Goal: Task Accomplishment & Management: Use online tool/utility

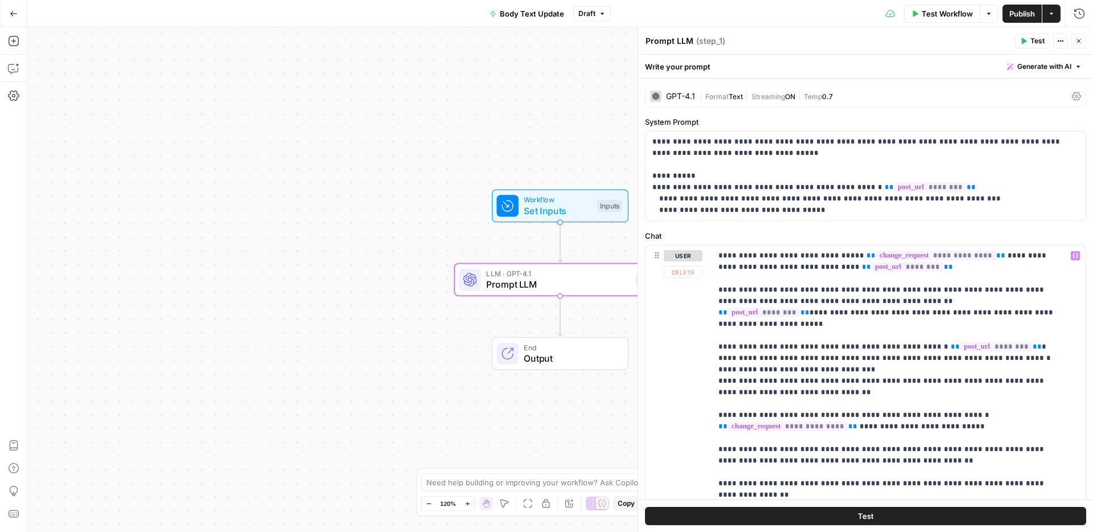
scroll to position [79, 0]
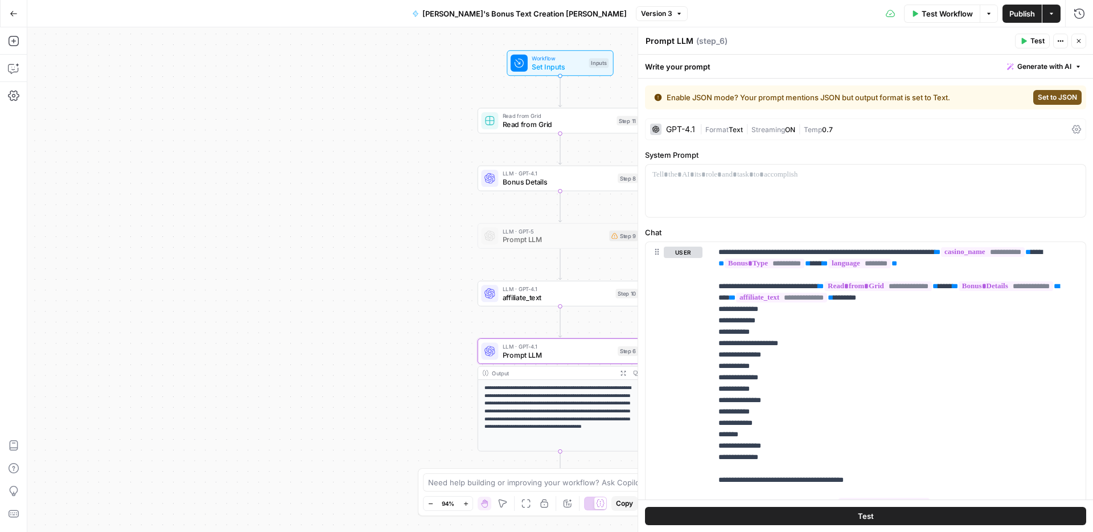
scroll to position [1140, 0]
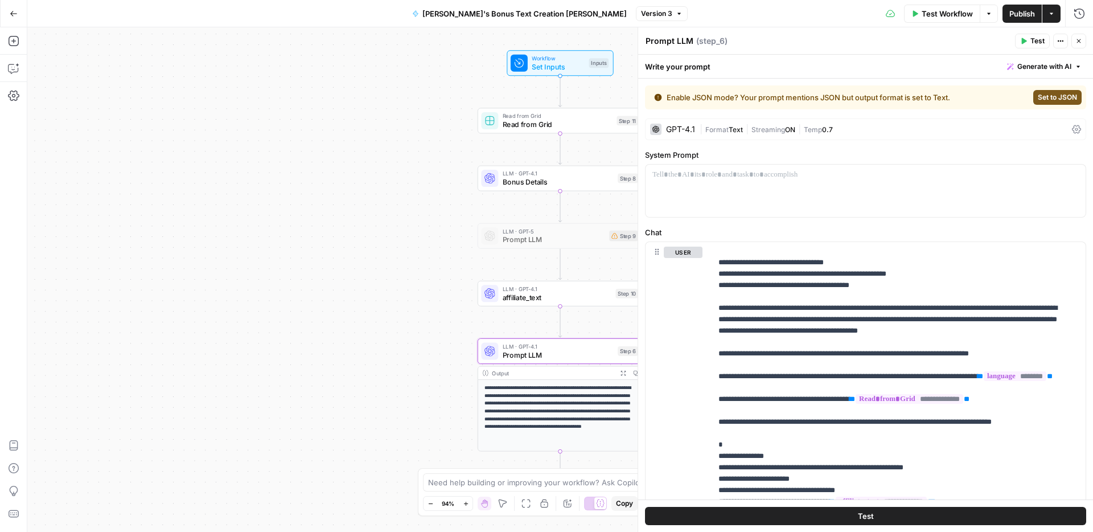
click at [11, 12] on icon "button" at bounding box center [13, 13] width 7 height 5
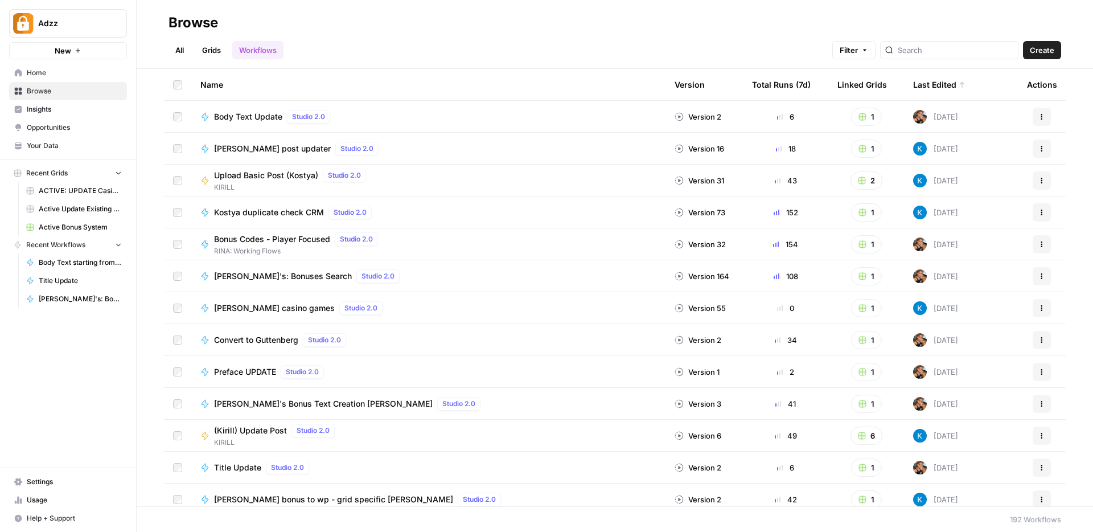
click at [213, 51] on link "Grids" at bounding box center [211, 50] width 32 height 18
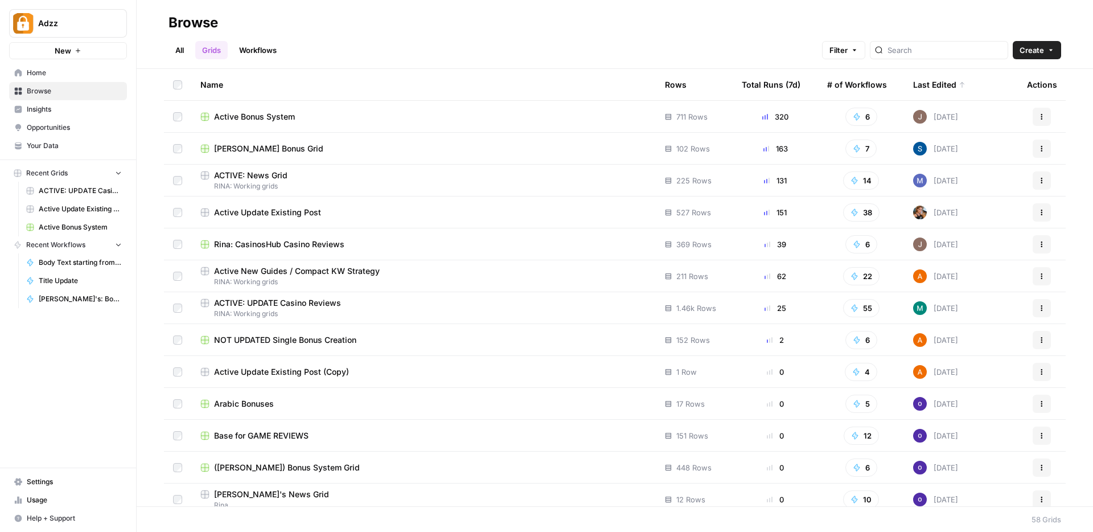
click at [366, 176] on div "ACTIVE: News Grid" at bounding box center [423, 175] width 446 height 11
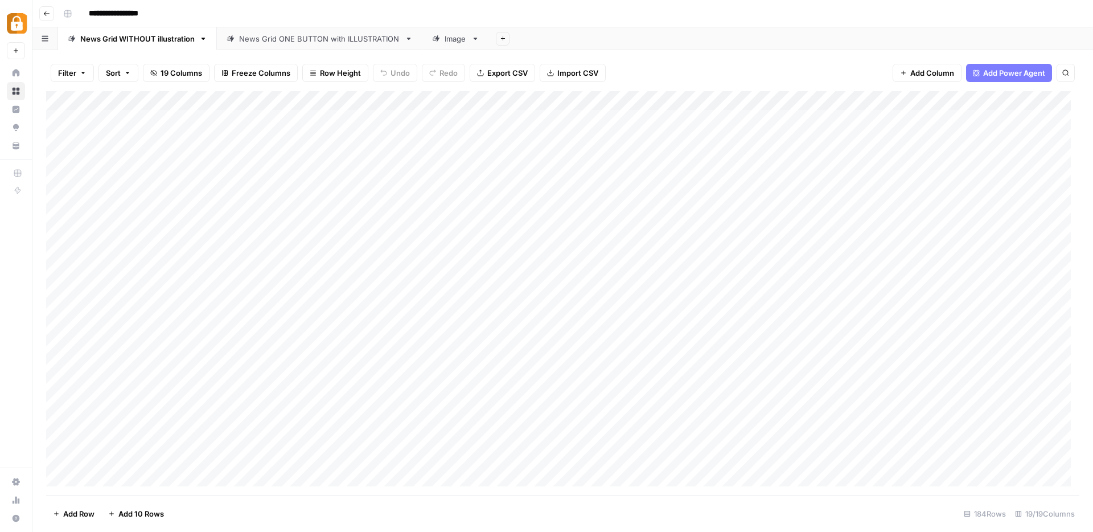
click at [344, 43] on div "News Grid ONE BUTTON with ILLUSTRATION" at bounding box center [319, 38] width 161 height 11
click at [126, 248] on div "Add Column" at bounding box center [562, 293] width 1033 height 404
click at [125, 247] on div "Add Column" at bounding box center [562, 293] width 1033 height 404
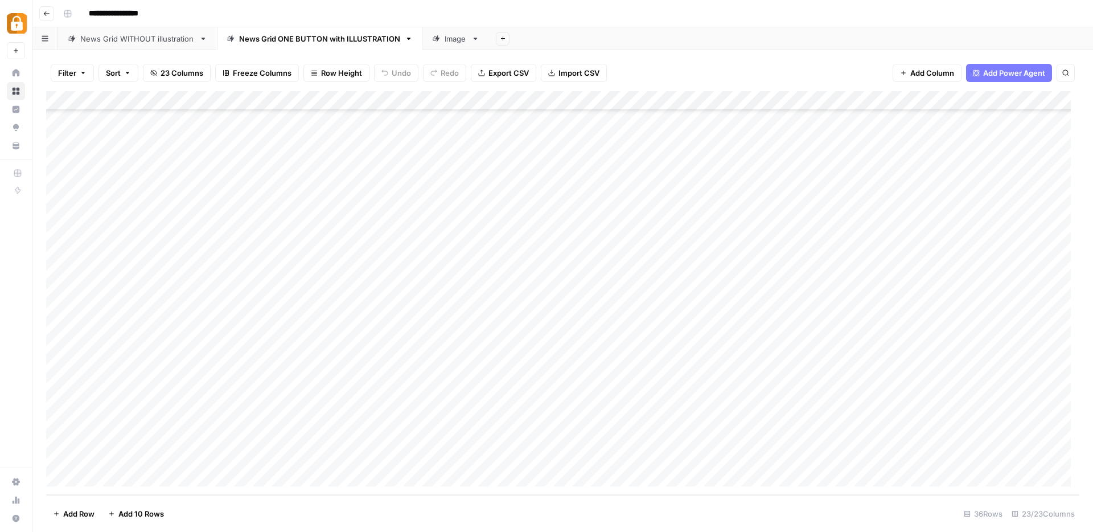
click at [114, 378] on div "Add Column" at bounding box center [562, 293] width 1033 height 404
click at [138, 381] on div "Add Column" at bounding box center [562, 293] width 1033 height 404
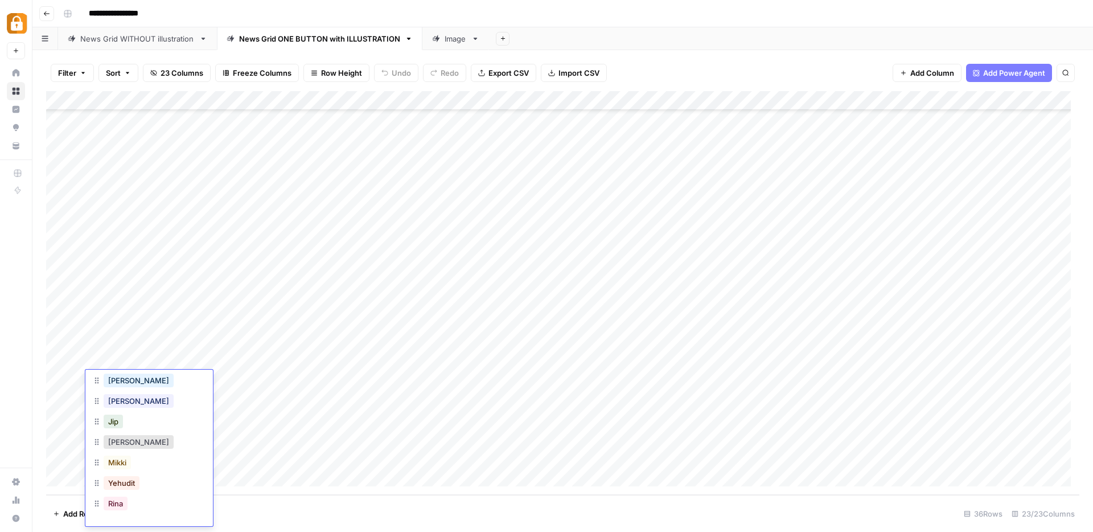
scroll to position [18, 0]
click at [118, 484] on button "Rina" at bounding box center [116, 485] width 24 height 14
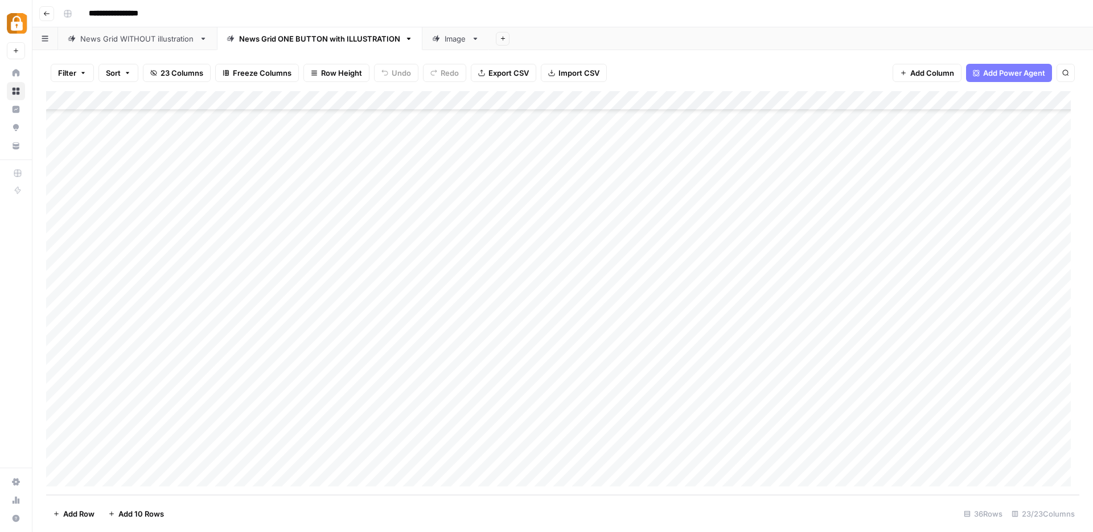
click at [239, 376] on div "Add Column" at bounding box center [562, 293] width 1033 height 404
type textarea "****"
click at [465, 377] on div "Add Column" at bounding box center [562, 293] width 1033 height 404
click at [469, 202] on div "Add Column" at bounding box center [562, 293] width 1033 height 404
click at [445, 380] on div "Add Column" at bounding box center [562, 293] width 1033 height 404
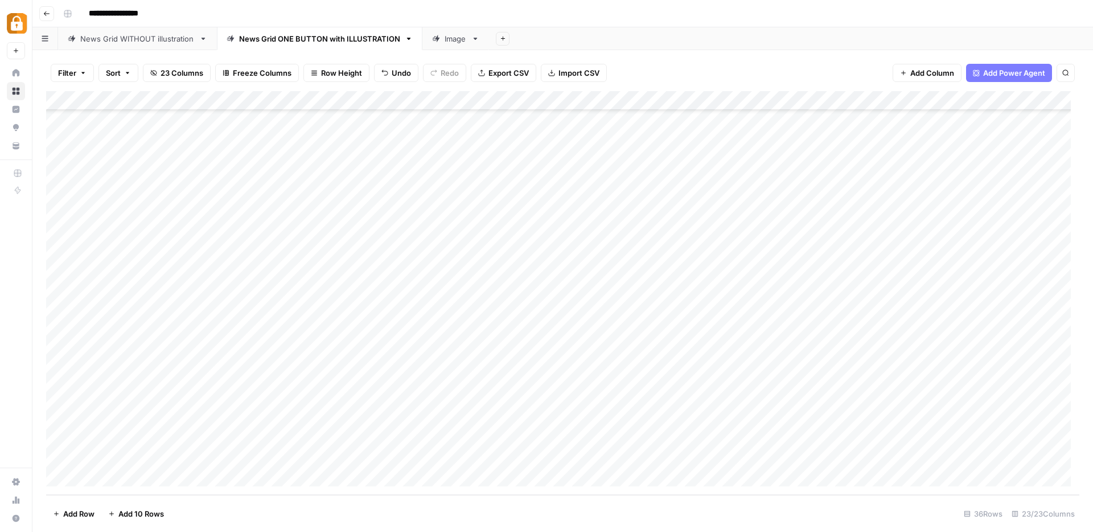
click at [598, 381] on div "Add Column" at bounding box center [562, 293] width 1033 height 404
type textarea "*******"
click at [712, 429] on div "Add Column" at bounding box center [562, 293] width 1033 height 404
click at [683, 379] on div "Add Column" at bounding box center [562, 293] width 1033 height 404
type textarea "**********"
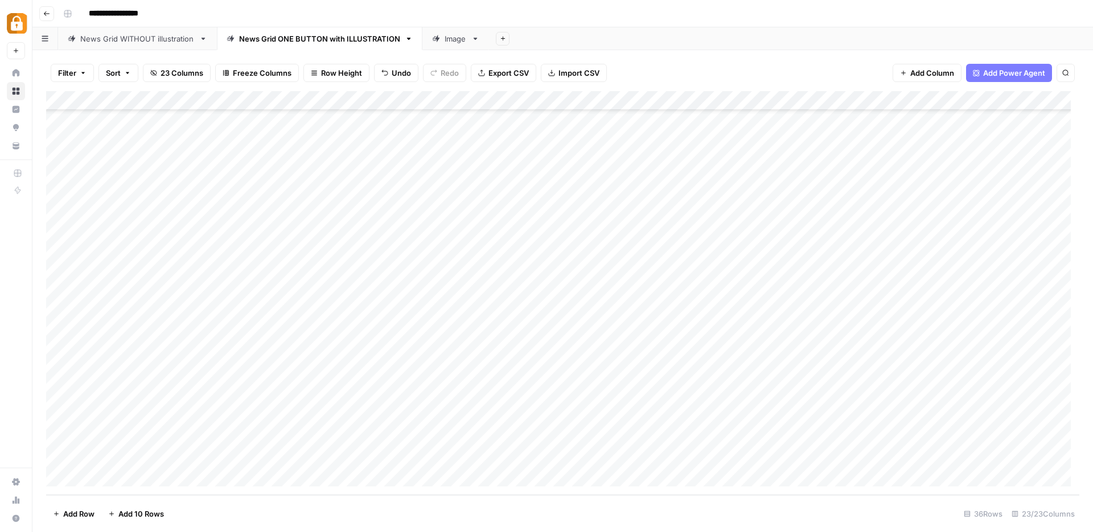
click at [699, 323] on div "Add Column" at bounding box center [562, 293] width 1033 height 404
click at [680, 380] on div "Add Column" at bounding box center [562, 293] width 1033 height 404
drag, startPoint x: 679, startPoint y: 388, endPoint x: 772, endPoint y: 383, distance: 93.5
click at [772, 383] on div "Add Column" at bounding box center [562, 293] width 1033 height 404
click at [705, 388] on div "Add Column" at bounding box center [562, 293] width 1033 height 404
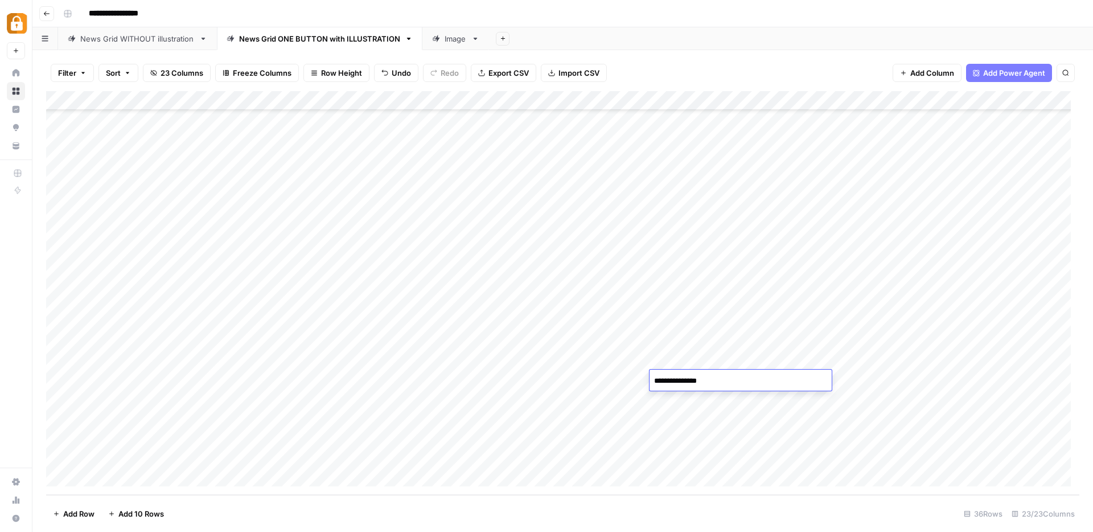
click at [676, 397] on div "Add Column" at bounding box center [562, 293] width 1033 height 404
click at [676, 379] on div "Add Column" at bounding box center [562, 293] width 1033 height 404
drag, startPoint x: 665, startPoint y: 386, endPoint x: 775, endPoint y: 383, distance: 110.5
click at [775, 383] on div "Add Column" at bounding box center [562, 293] width 1033 height 404
click at [720, 376] on div "Add Column" at bounding box center [562, 293] width 1033 height 404
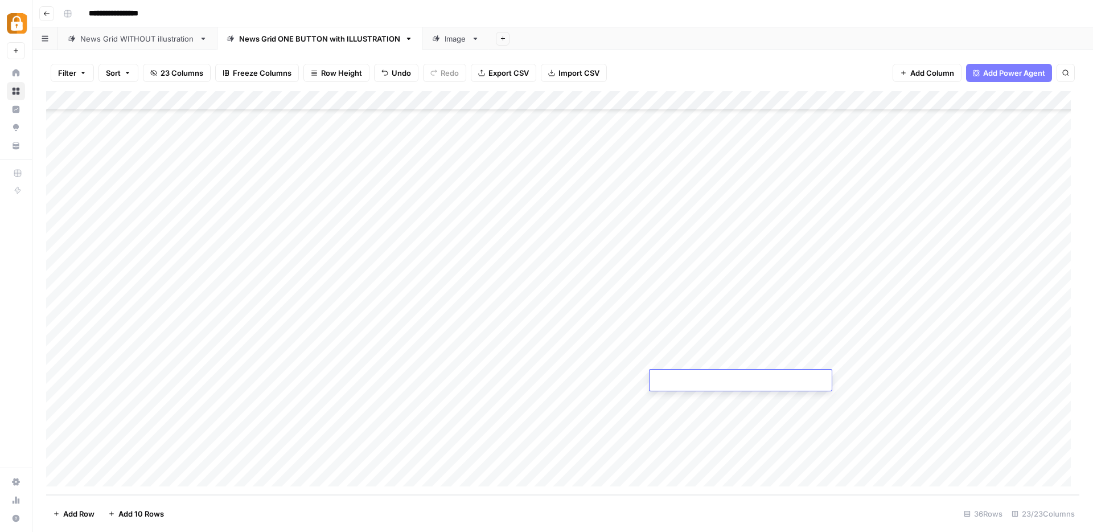
click at [826, 414] on div "Add Column" at bounding box center [562, 293] width 1033 height 404
click at [808, 378] on div "Add Column" at bounding box center [562, 293] width 1033 height 404
click at [716, 381] on div "Add Column" at bounding box center [562, 293] width 1033 height 404
type textarea "**"
click at [362, 381] on div "Add Column" at bounding box center [562, 293] width 1033 height 404
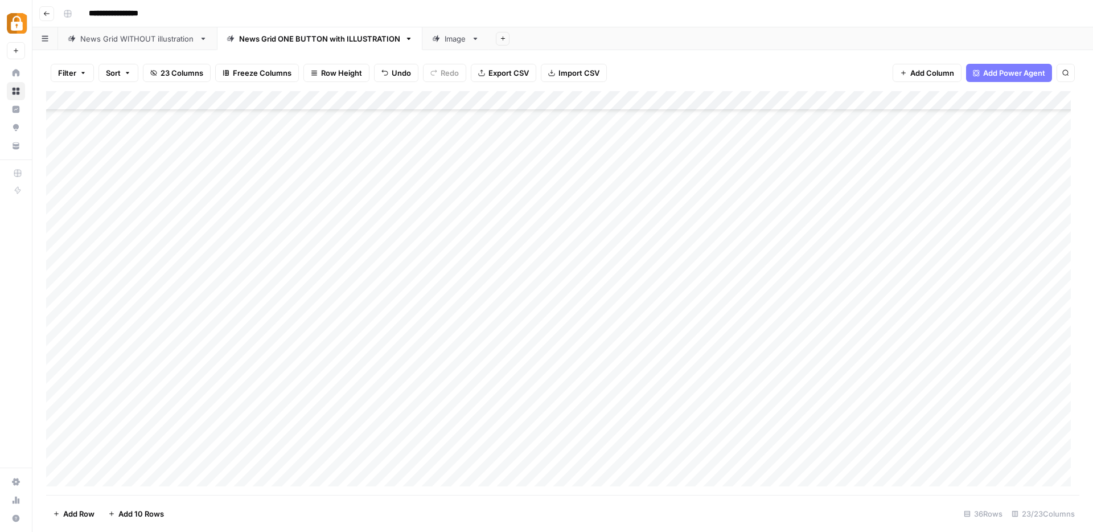
scroll to position [339, 0]
click at [329, 380] on div "Add Column" at bounding box center [562, 293] width 1033 height 404
type textarea "**********"
click at [908, 379] on div "Add Column" at bounding box center [562, 293] width 1033 height 404
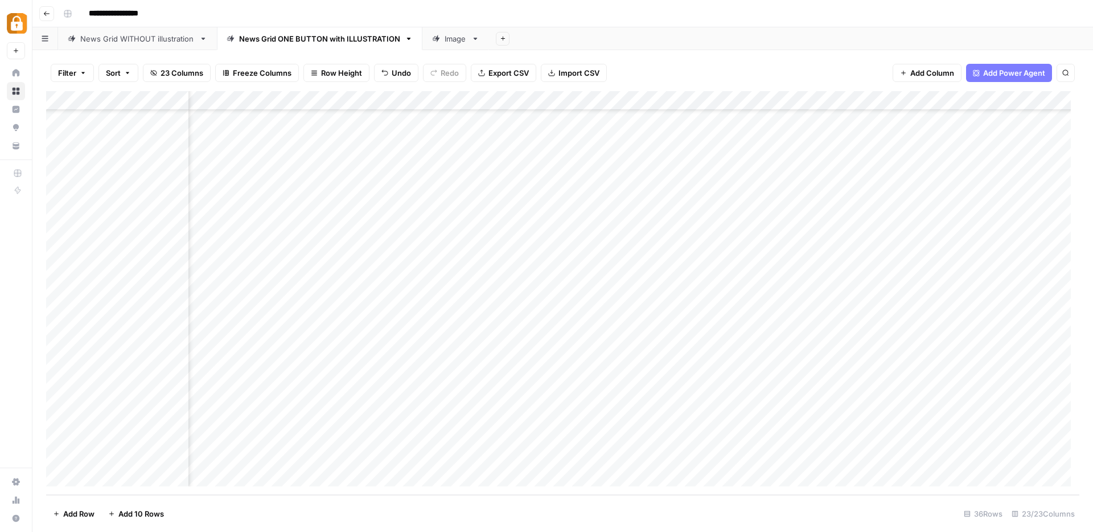
click at [673, 379] on div "Add Column" at bounding box center [562, 293] width 1033 height 404
drag, startPoint x: 770, startPoint y: 96, endPoint x: 841, endPoint y: 103, distance: 71.5
click at [841, 103] on div "Add Column" at bounding box center [562, 293] width 1033 height 404
click at [754, 380] on div "Add Column" at bounding box center [562, 293] width 1033 height 404
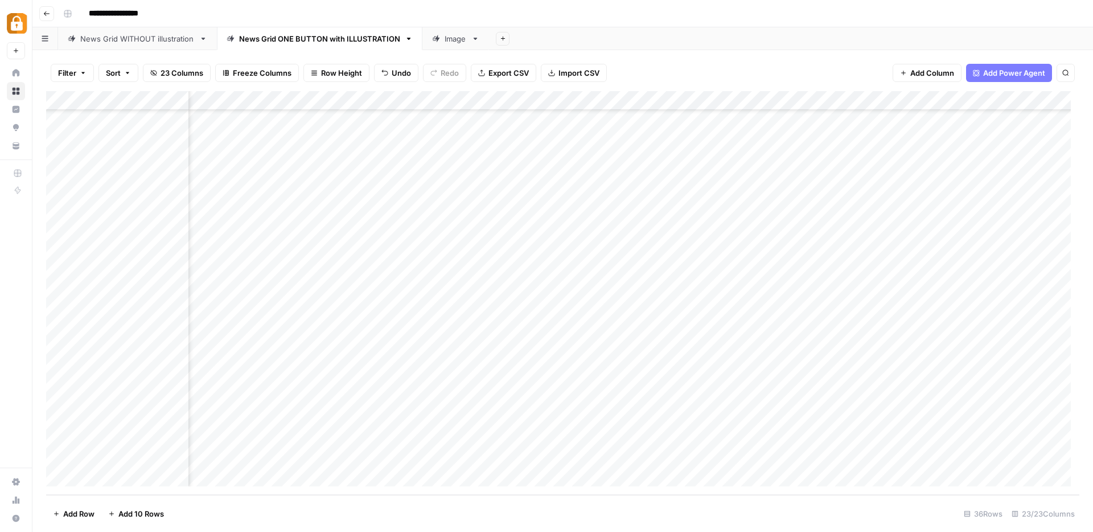
scroll to position [338, 915]
click at [805, 380] on div "Add Column" at bounding box center [562, 293] width 1033 height 404
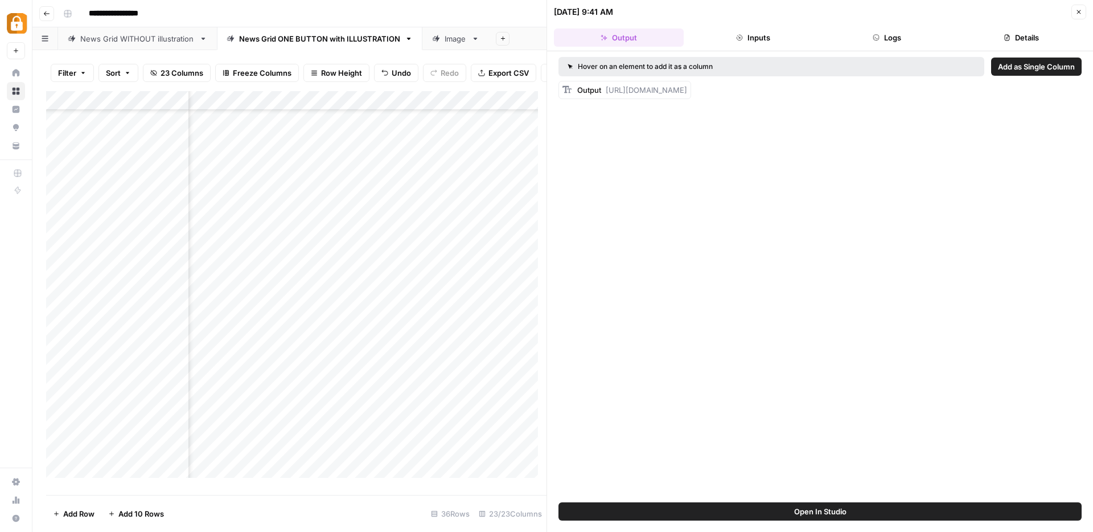
click at [1048, 68] on span "Add as Single Column" at bounding box center [1036, 66] width 77 height 11
click at [1076, 9] on icon "button" at bounding box center [1078, 12] width 7 height 7
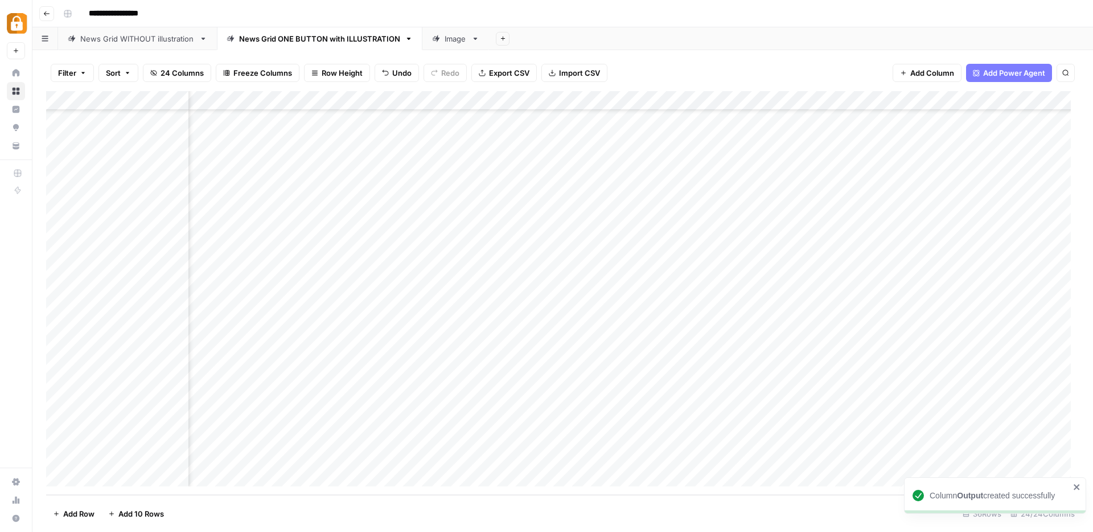
click at [403, 100] on div "Add Column" at bounding box center [562, 293] width 1033 height 404
drag, startPoint x: 388, startPoint y: 129, endPoint x: 353, endPoint y: 127, distance: 34.8
click at [353, 127] on div "Output URL Filter Hide Column Remove Column" at bounding box center [418, 170] width 136 height 112
type input "link to post"
click at [402, 277] on div "Add Column" at bounding box center [562, 293] width 1033 height 404
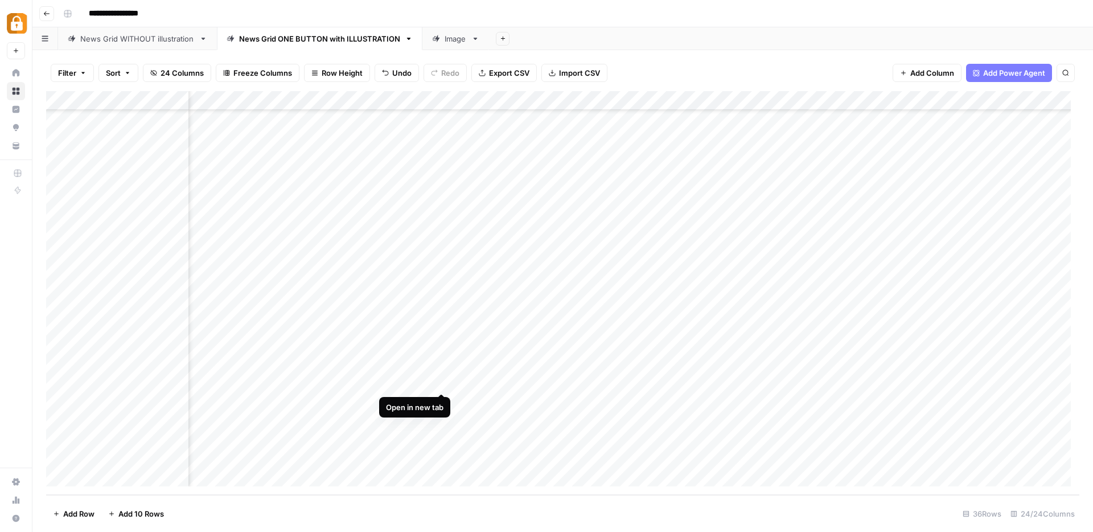
click at [442, 381] on div "Add Column" at bounding box center [562, 293] width 1033 height 404
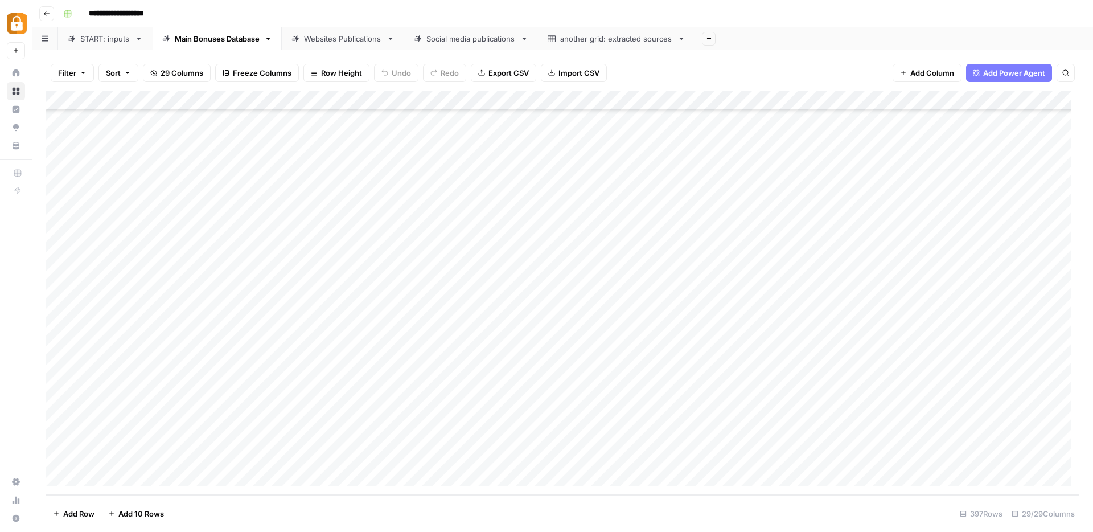
scroll to position [7327, 0]
click at [1003, 454] on div "Add Column" at bounding box center [562, 293] width 1033 height 404
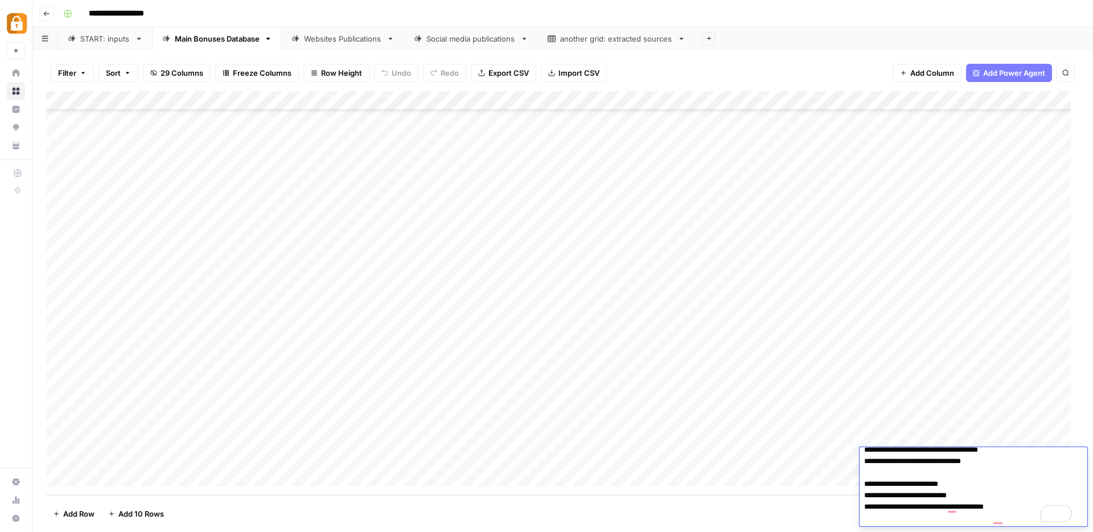
scroll to position [65, 0]
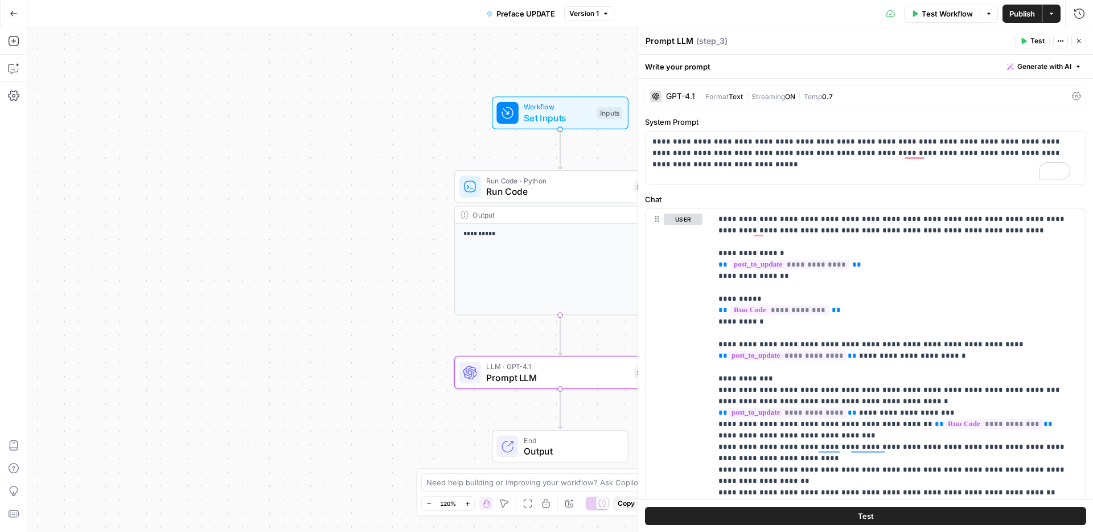
scroll to position [121, 0]
